Goal: Navigation & Orientation: Find specific page/section

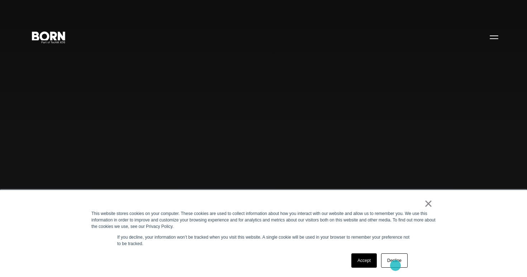
click at [401, 266] on link "Decline" at bounding box center [394, 260] width 27 height 14
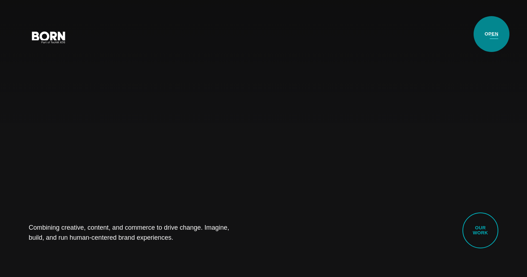
click at [491, 34] on button "Primary Menu" at bounding box center [493, 36] width 17 height 15
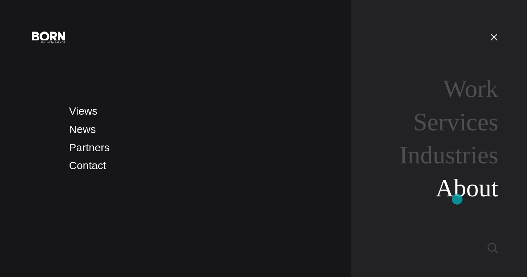
click at [460, 191] on link "About" at bounding box center [466, 188] width 63 height 28
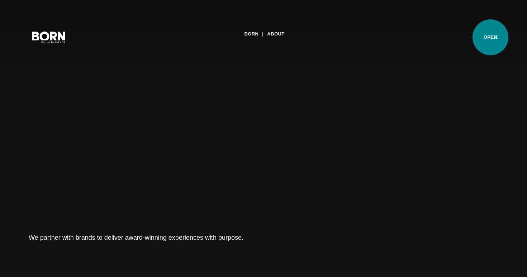
click at [490, 37] on button "Primary Menu" at bounding box center [493, 36] width 17 height 15
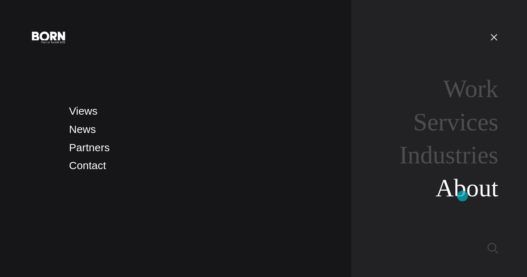
click at [462, 194] on link "About" at bounding box center [466, 188] width 63 height 28
